Goal: Check status: Check status

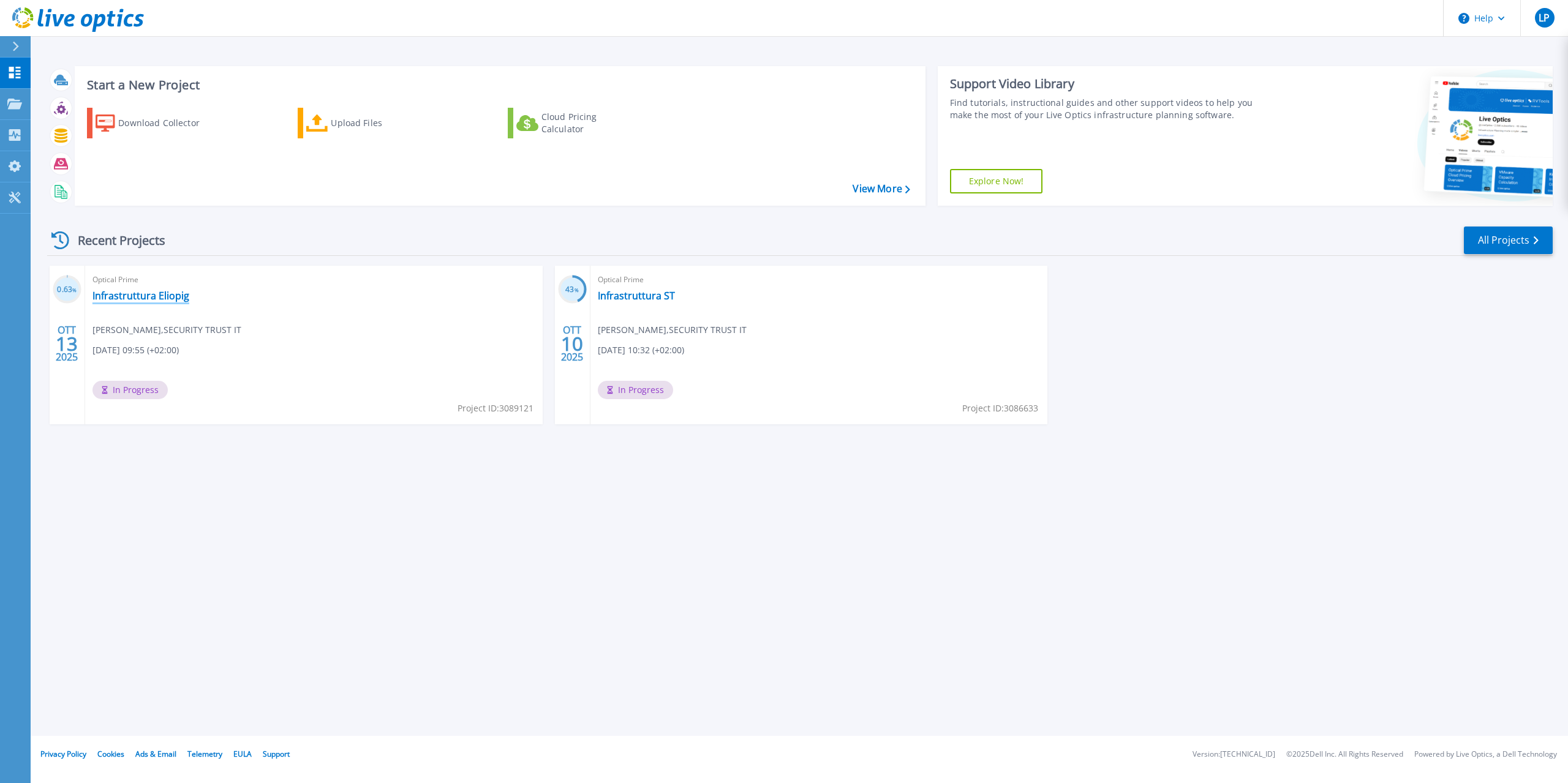
click at [144, 297] on link "Infrastruttura Eliopig" at bounding box center [141, 295] width 97 height 12
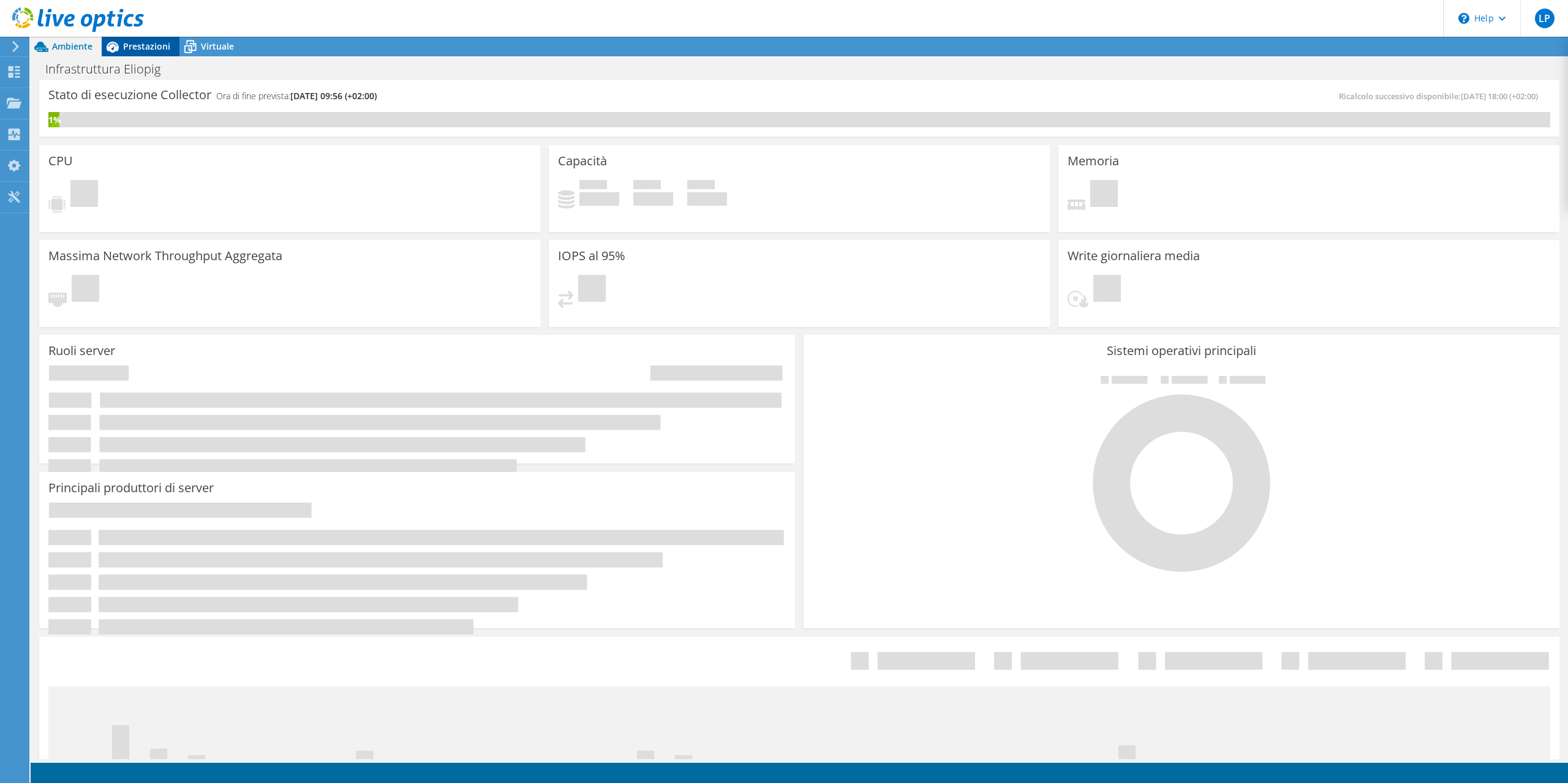
click at [127, 44] on span "Prestazioni" at bounding box center [147, 46] width 47 height 12
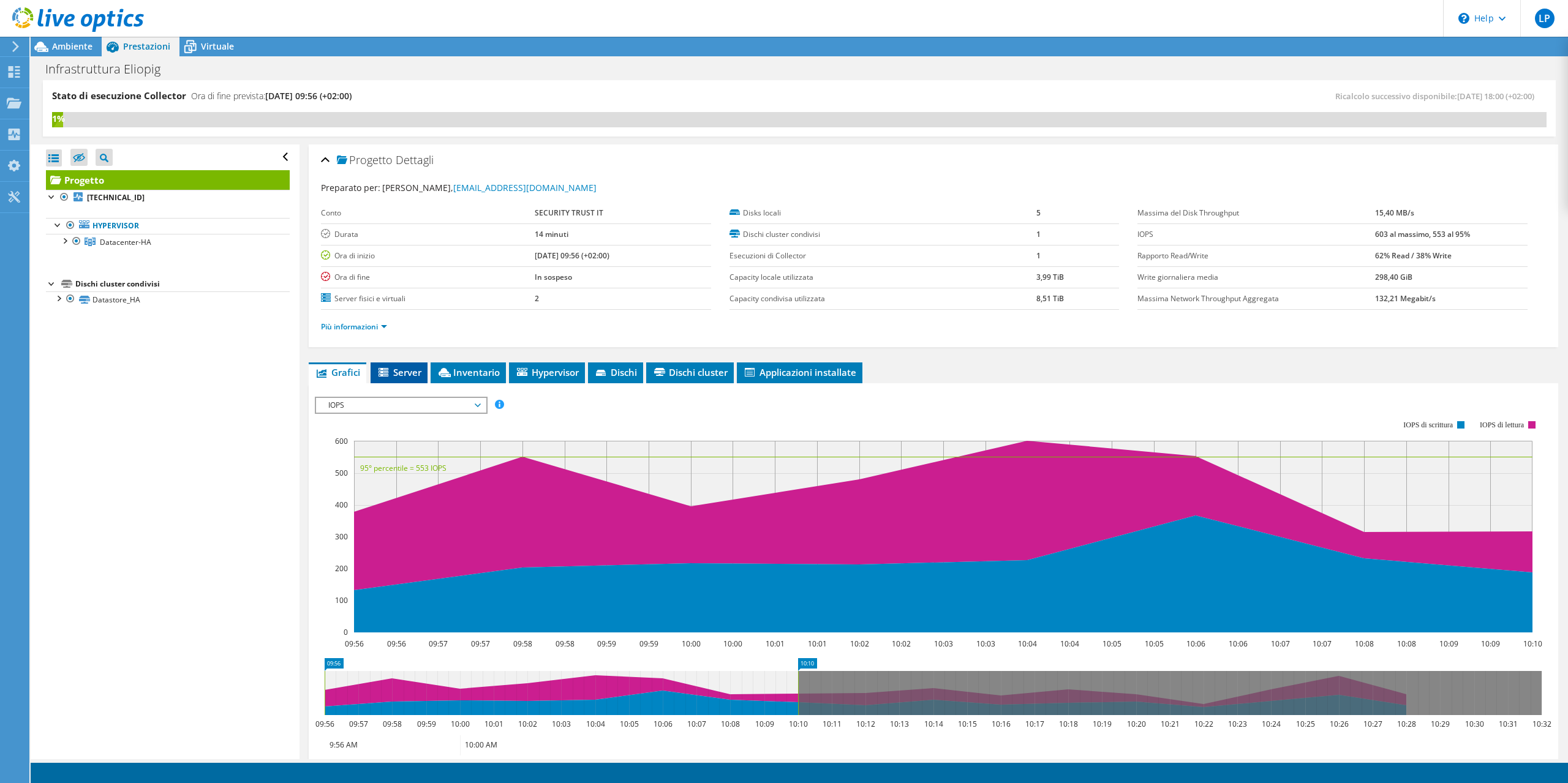
click at [411, 371] on span "Server" at bounding box center [399, 372] width 45 height 12
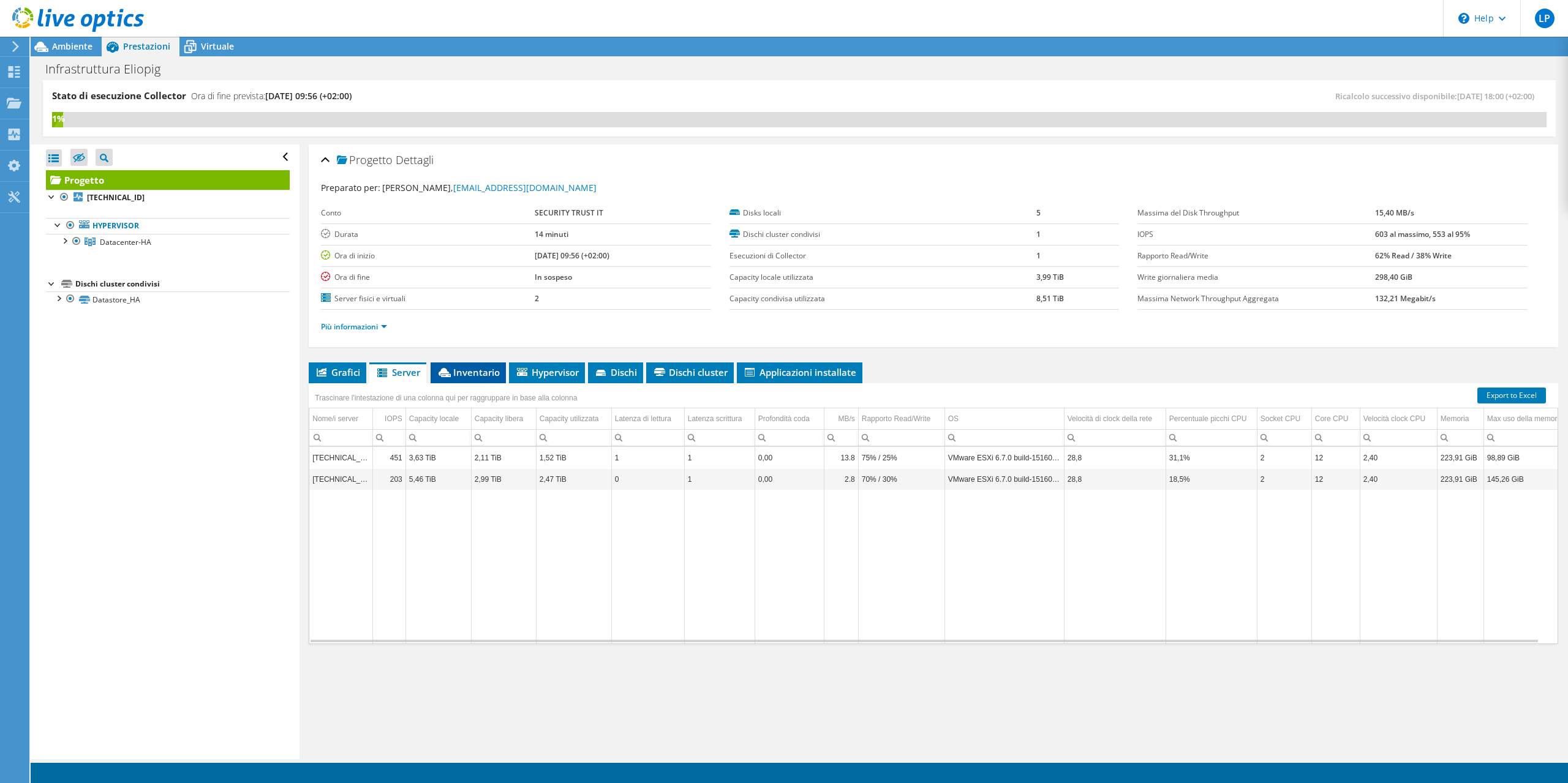
click at [464, 372] on span "Inventario" at bounding box center [468, 372] width 63 height 12
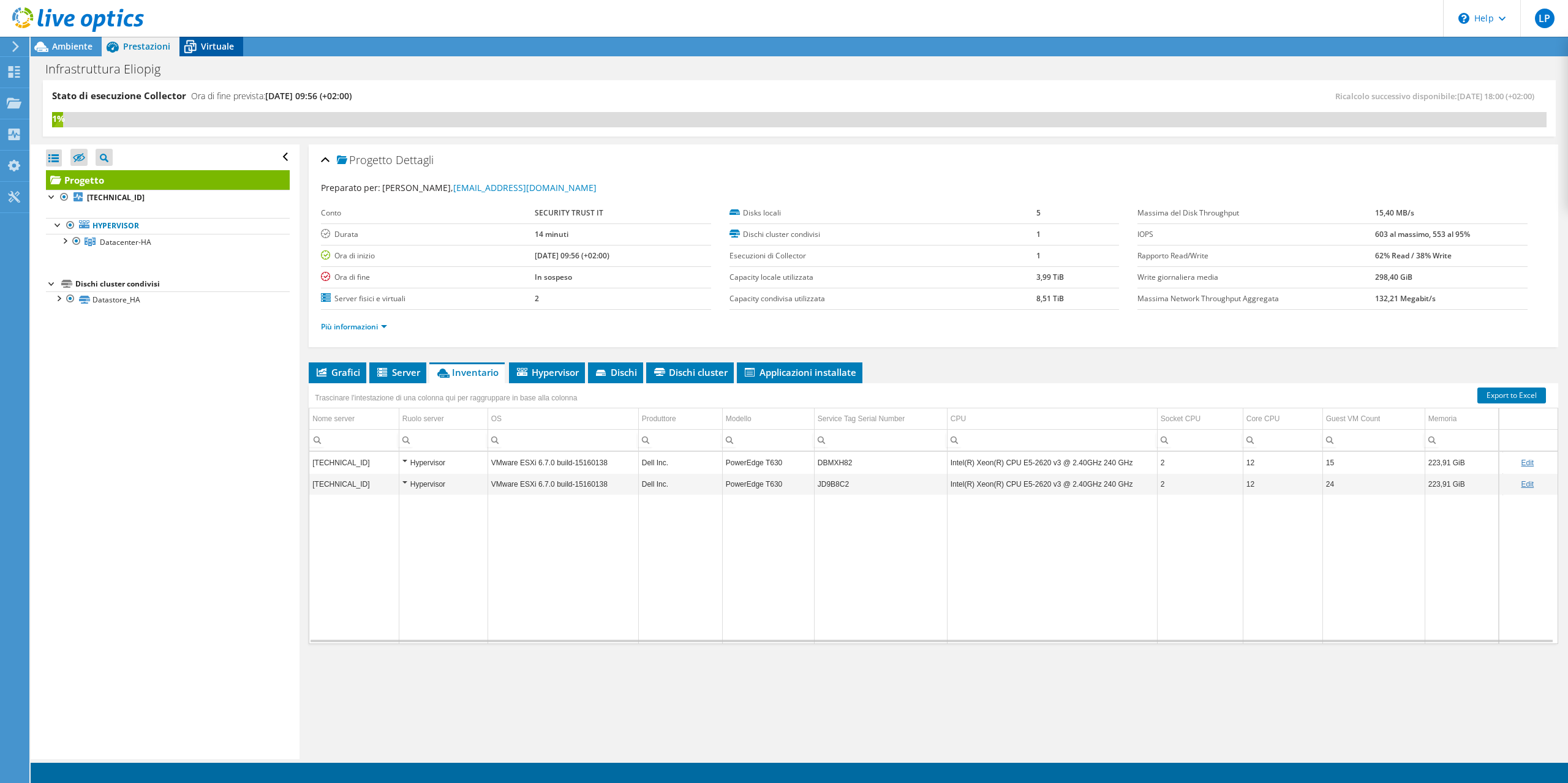
click at [215, 49] on span "Virtuale" at bounding box center [217, 46] width 33 height 12
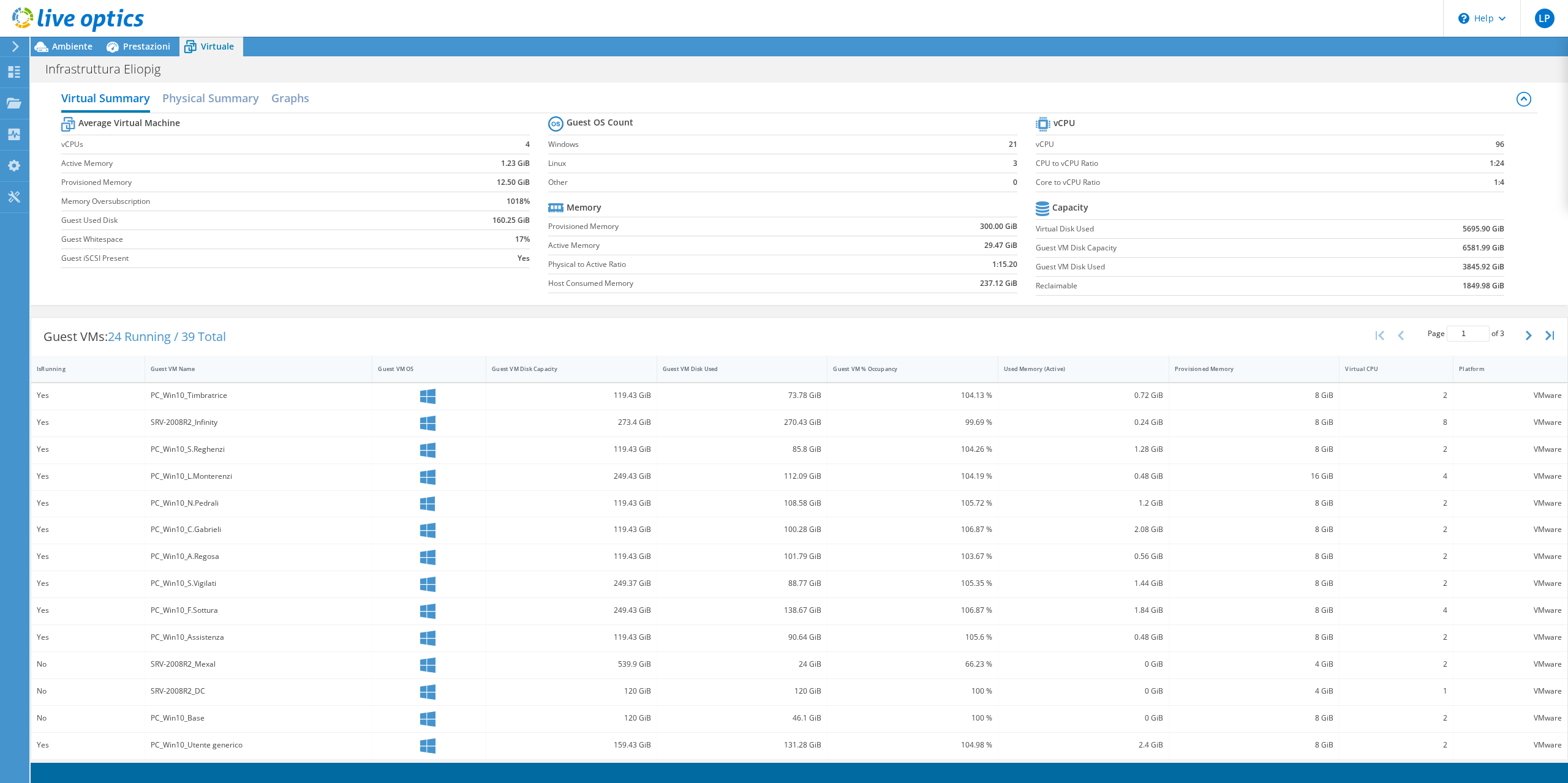
scroll to position [99, 0]
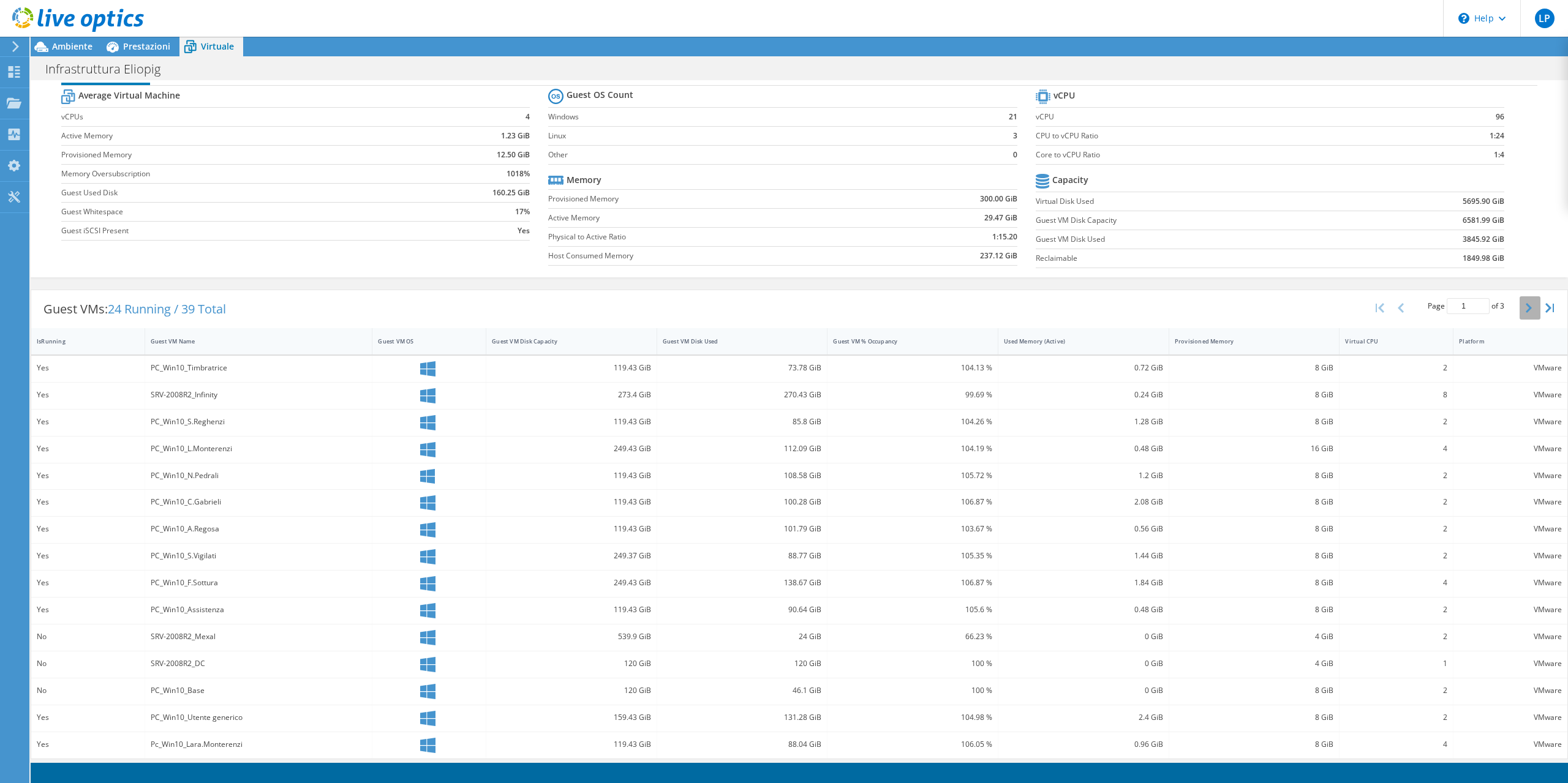
click at [1531, 309] on icon "button" at bounding box center [1528, 307] width 7 height 10
click at [1528, 310] on button "button" at bounding box center [1530, 307] width 20 height 23
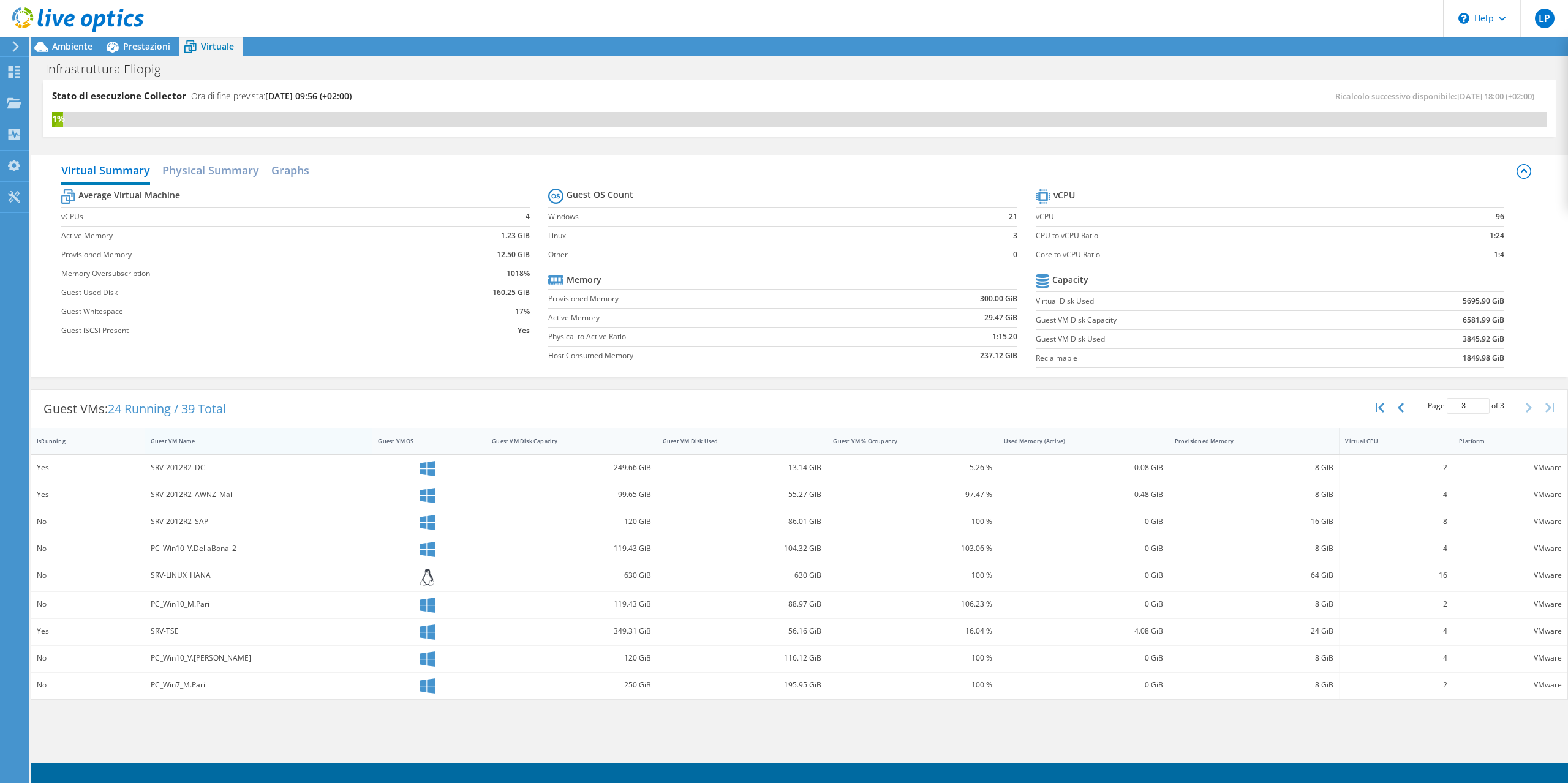
click at [230, 437] on div "Guest VM Name" at bounding box center [251, 441] width 202 height 8
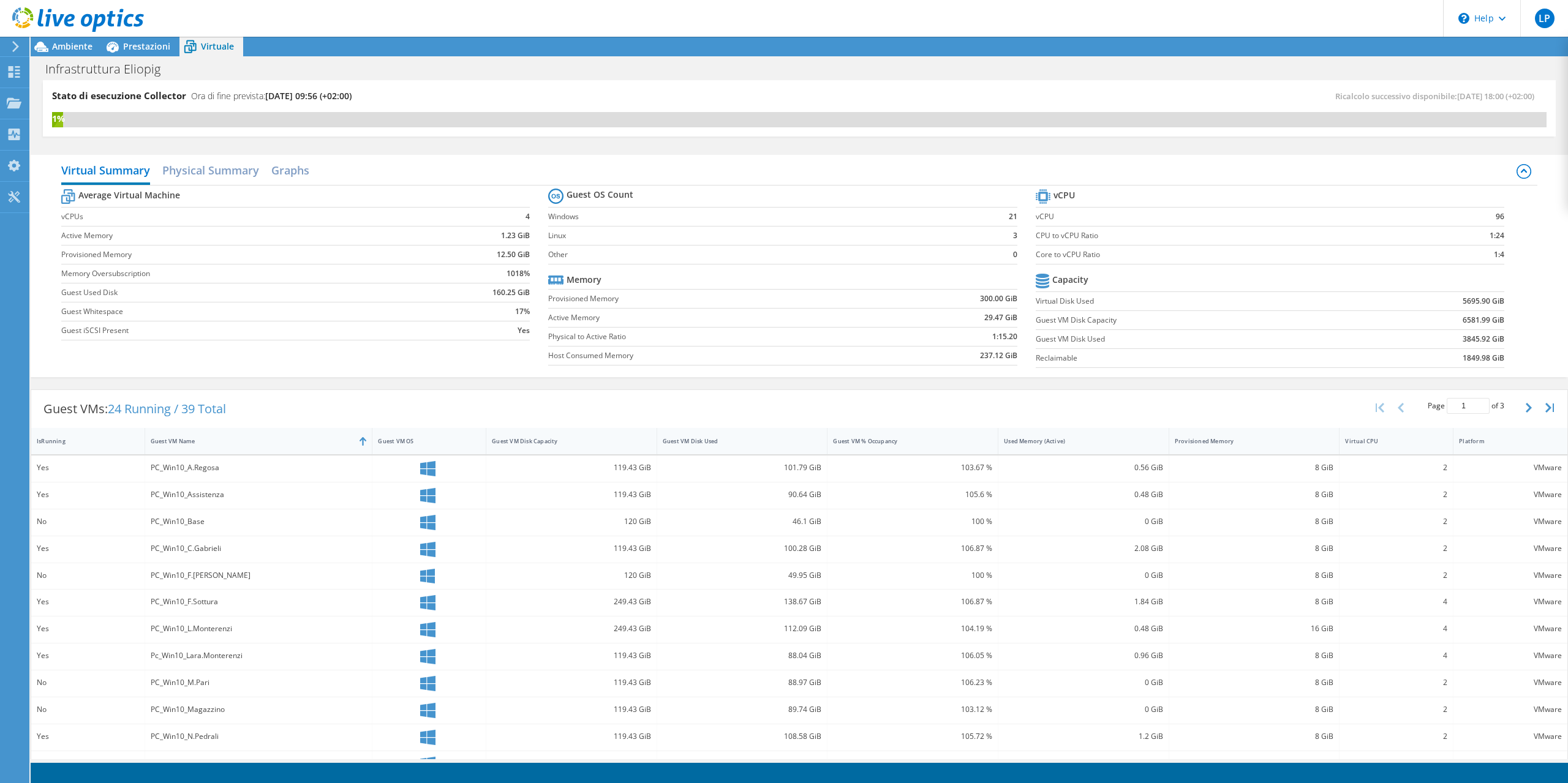
scroll to position [99, 0]
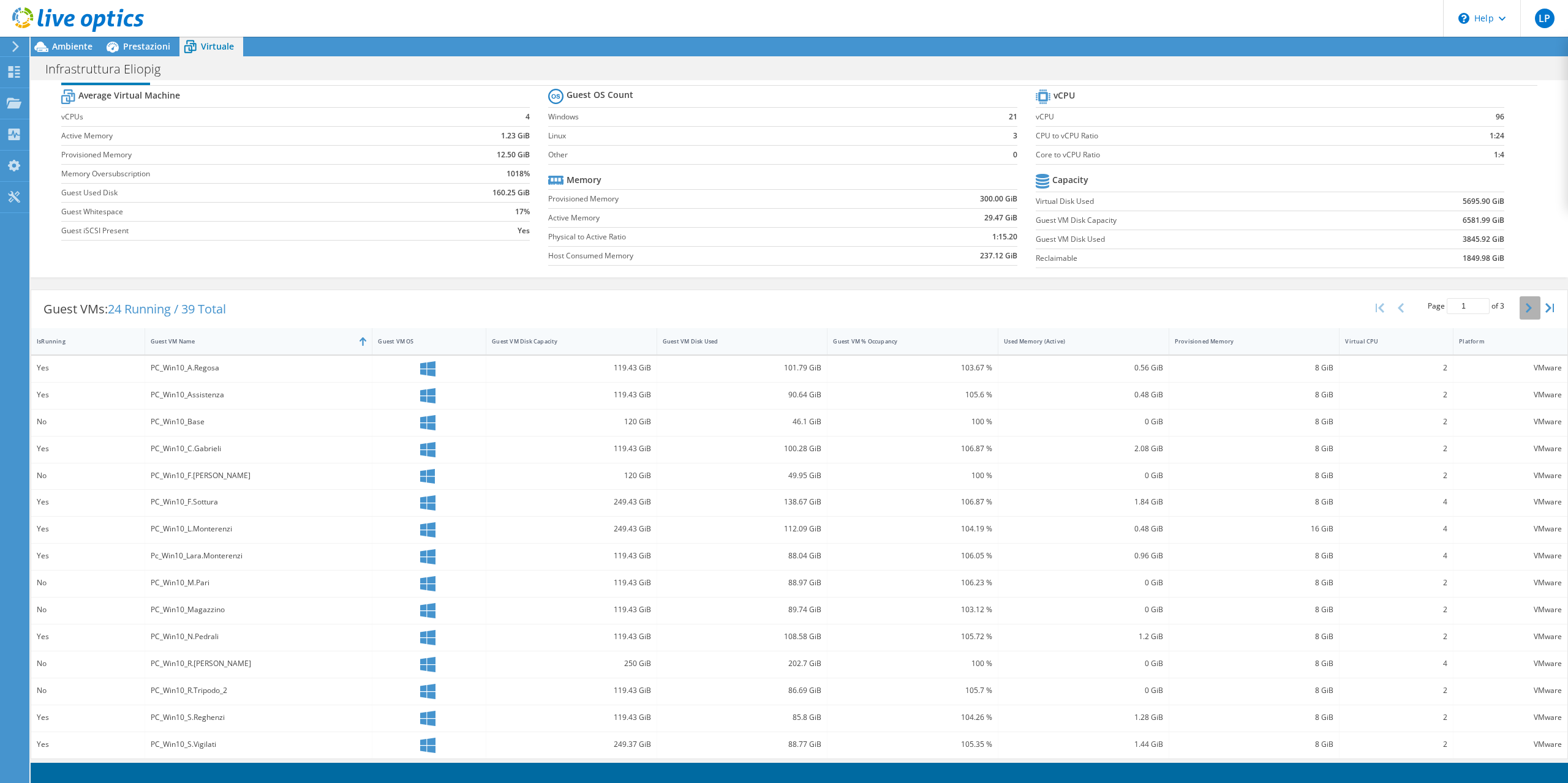
click at [1529, 311] on button "button" at bounding box center [1530, 307] width 20 height 23
type input "2"
click at [56, 50] on span "Ambiente" at bounding box center [72, 46] width 41 height 12
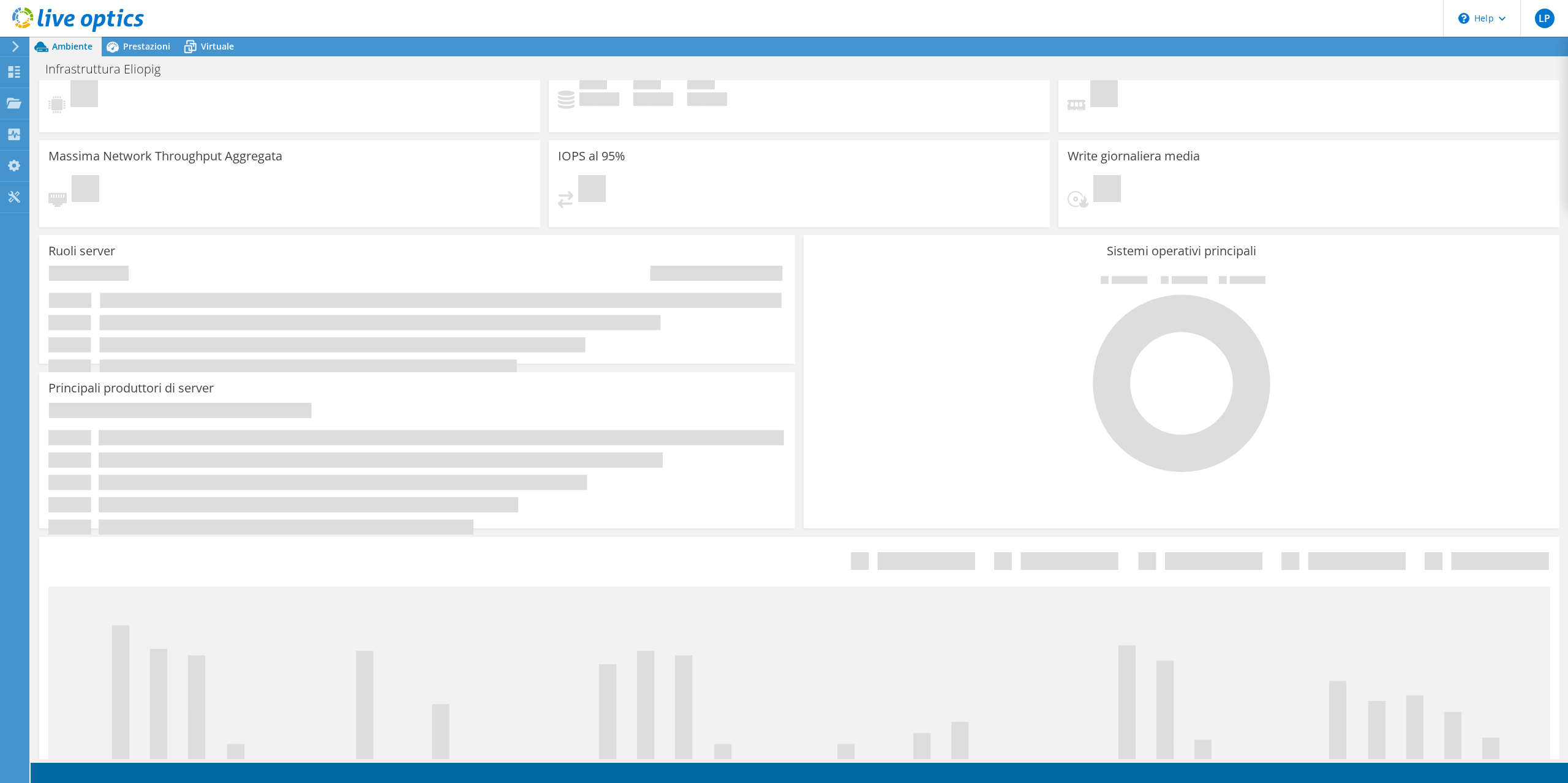
scroll to position [297, 0]
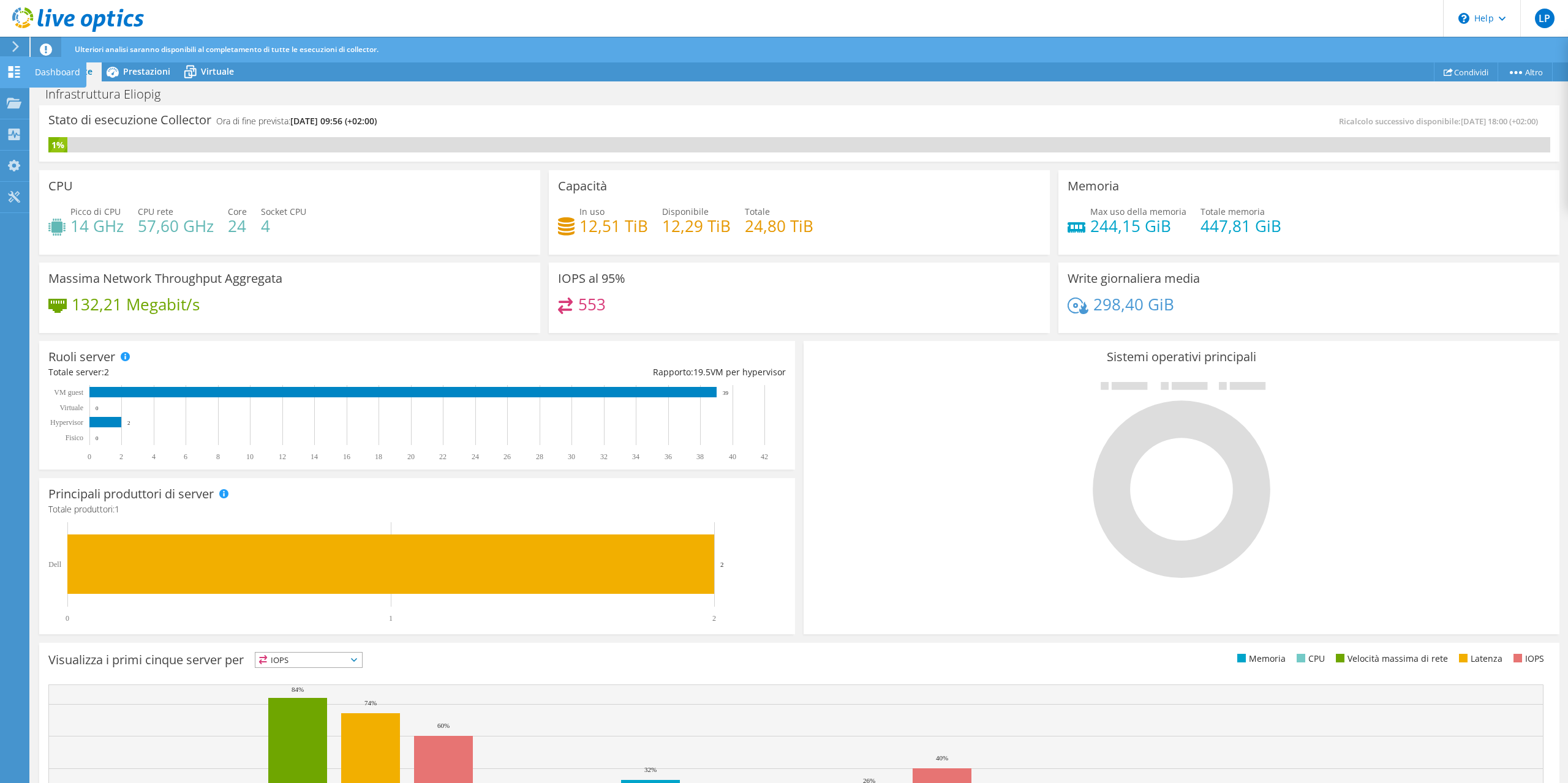
click at [40, 71] on div "Dashboard" at bounding box center [58, 72] width 58 height 31
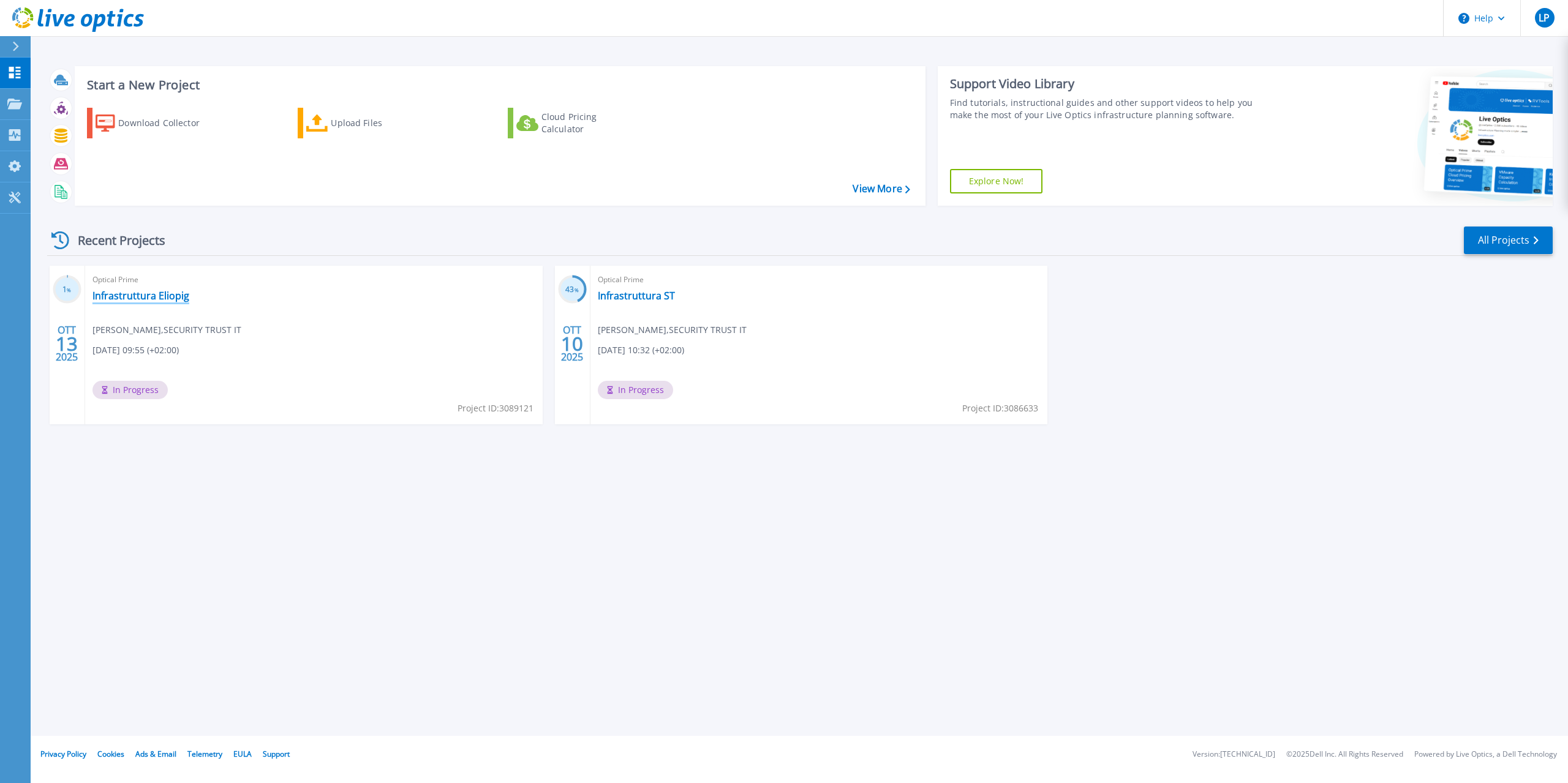
click at [172, 301] on link "Infrastruttura Eliopig" at bounding box center [141, 295] width 97 height 12
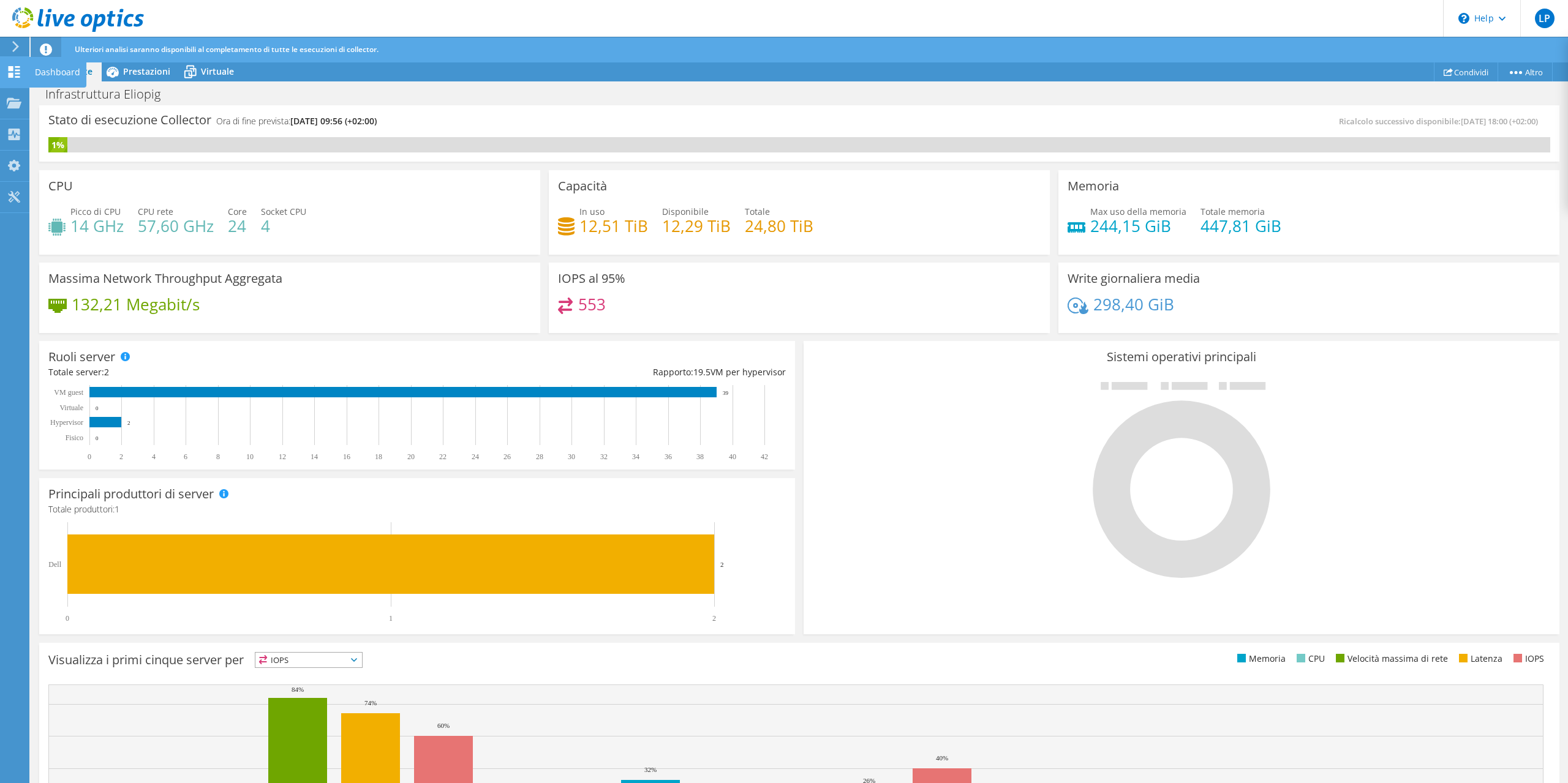
click at [52, 72] on div "Dashboard" at bounding box center [58, 72] width 58 height 31
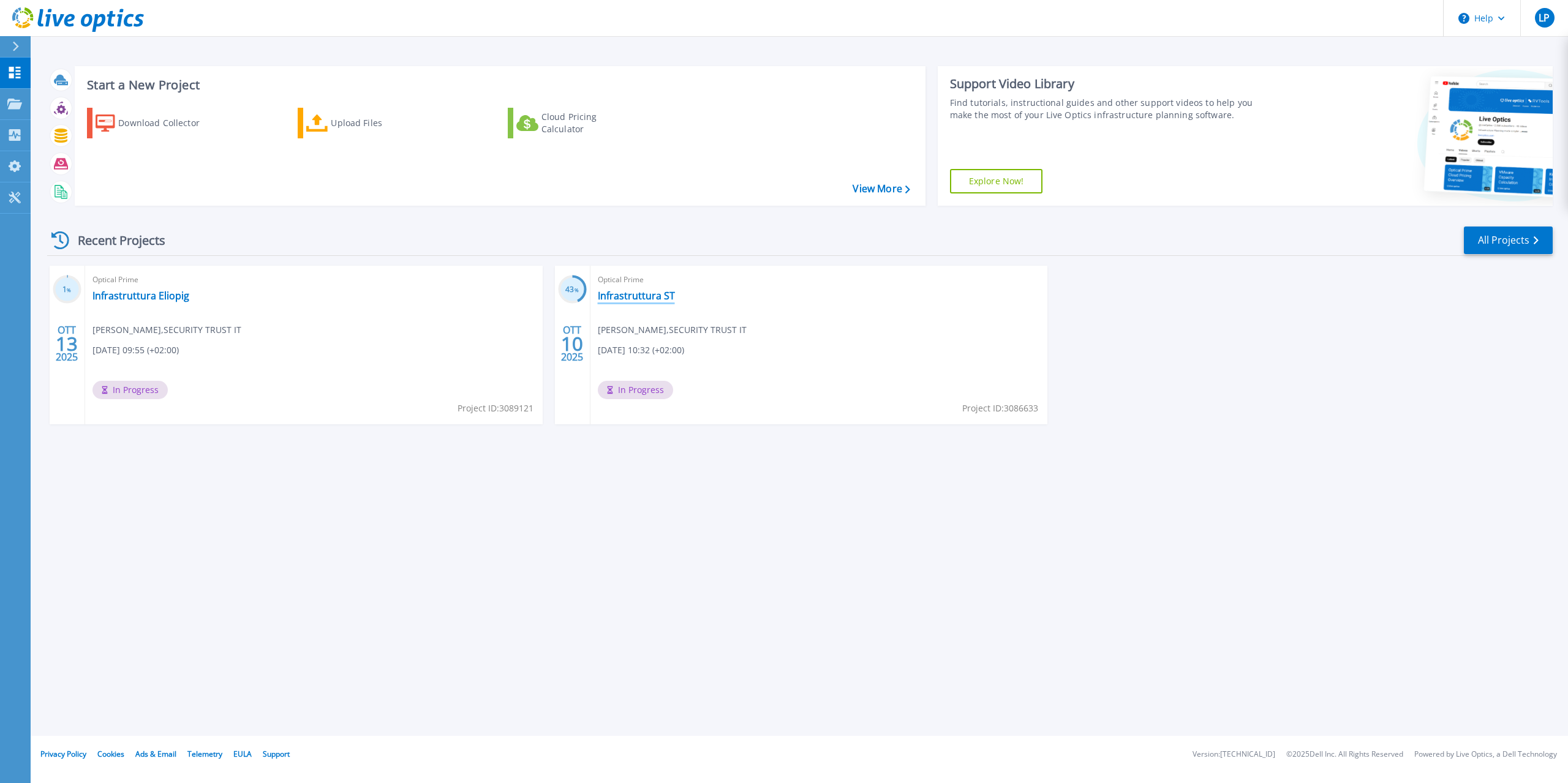
click at [653, 298] on link "Infrastruttura ST" at bounding box center [636, 295] width 77 height 12
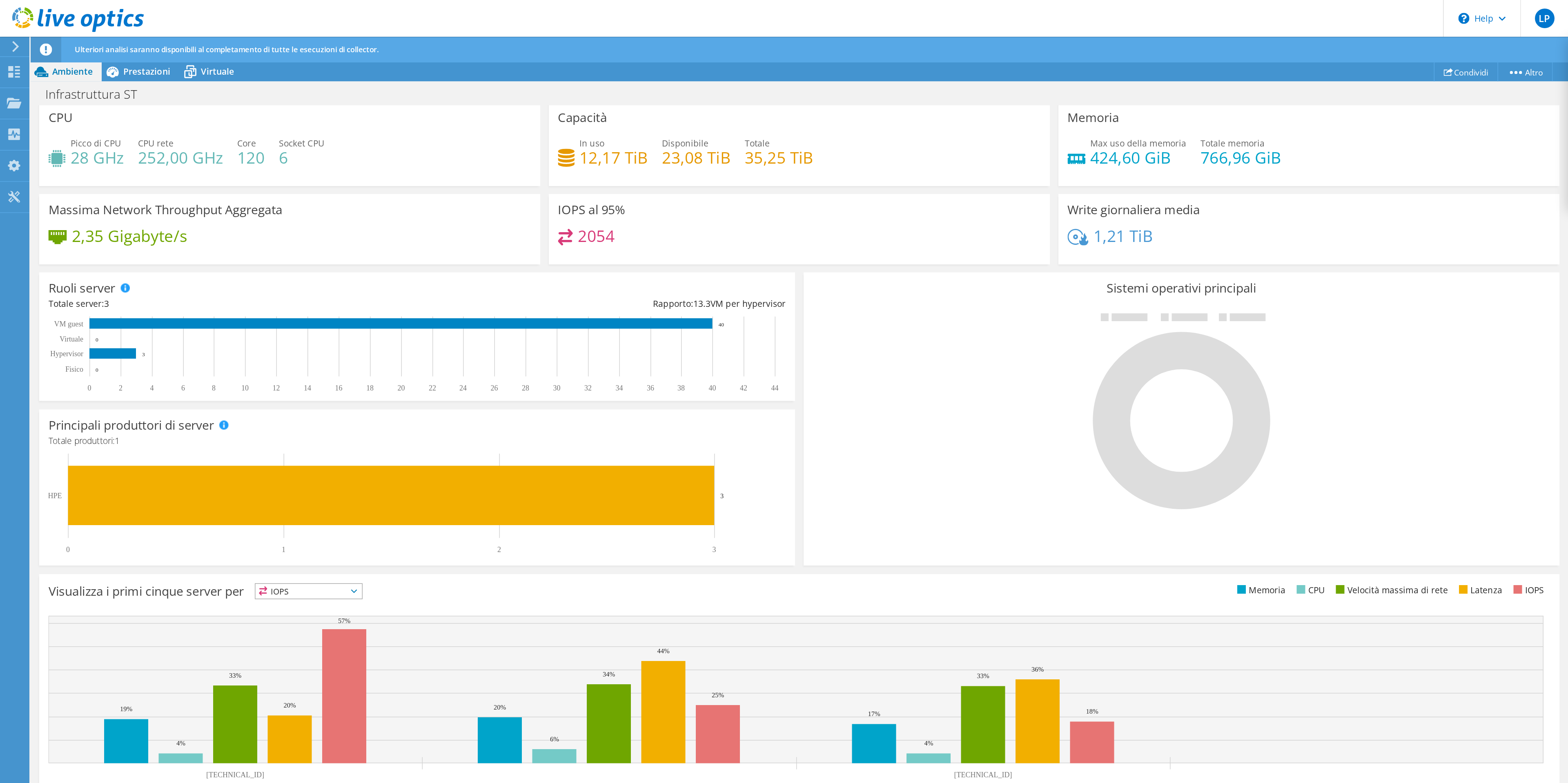
scroll to position [31, 0]
